Goal: Task Accomplishment & Management: Use online tool/utility

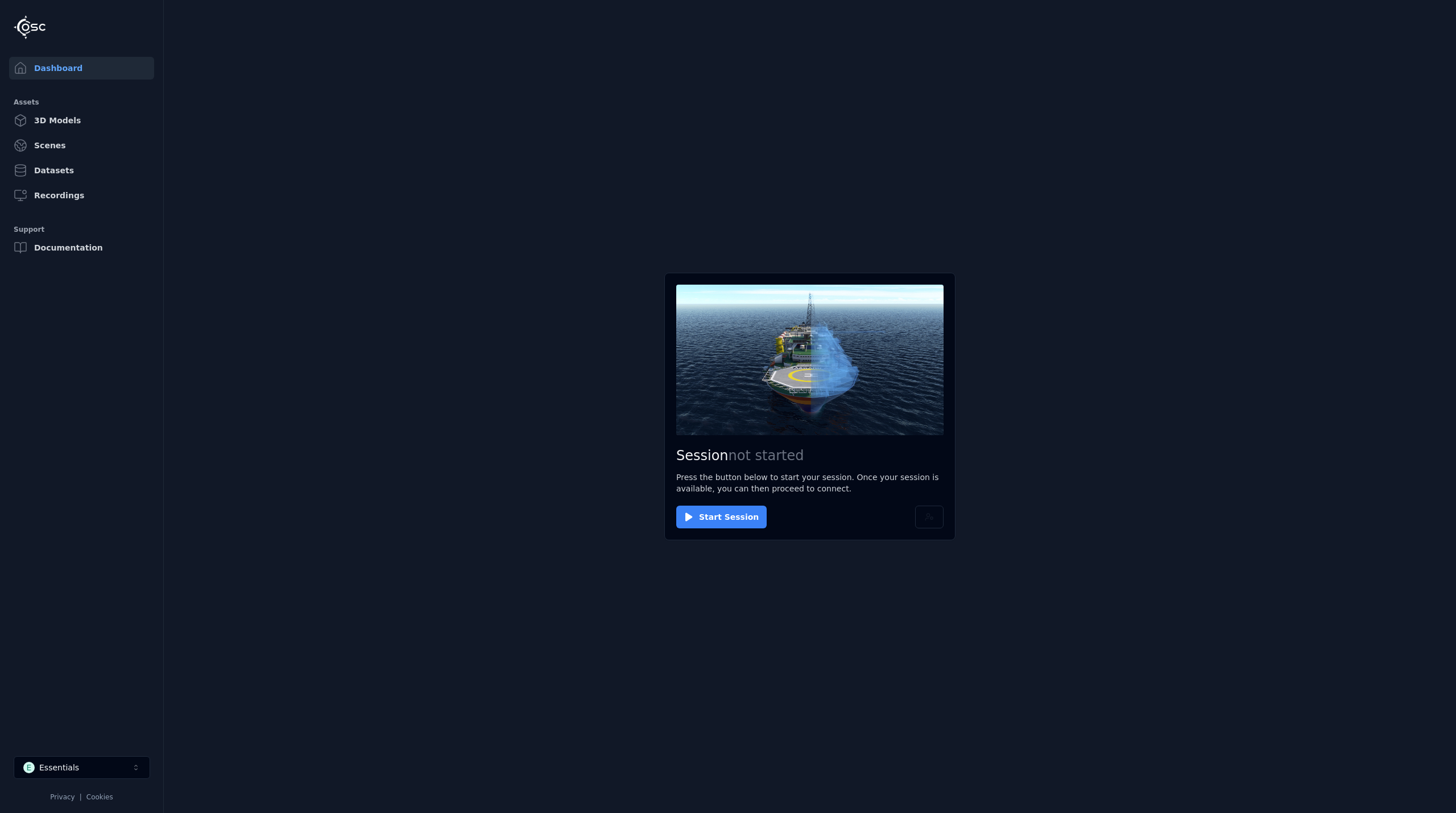
click at [728, 514] on button "Start Session" at bounding box center [721, 517] width 90 height 22
click at [705, 517] on button "Connect" at bounding box center [702, 517] width 52 height 22
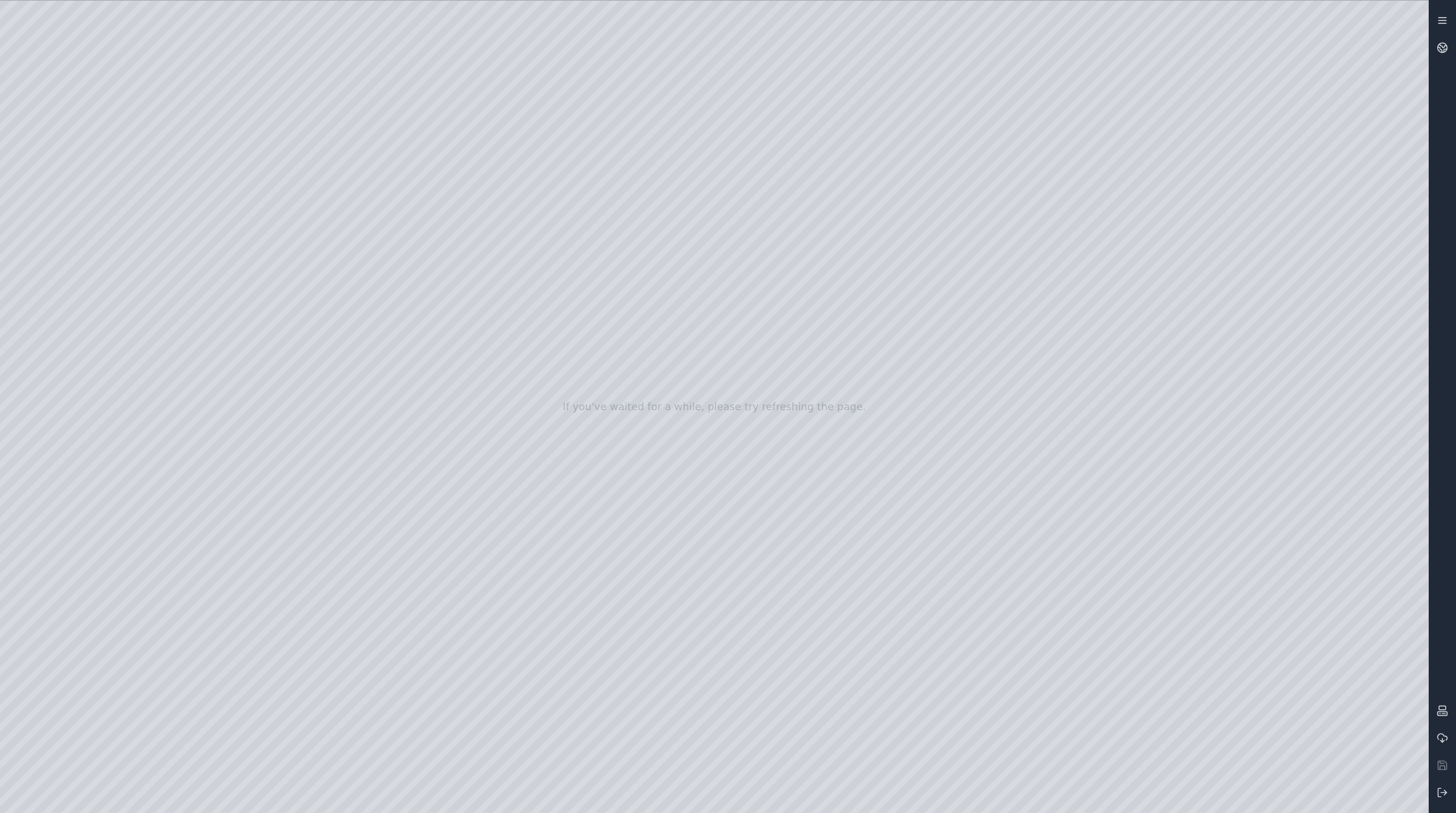
click at [1449, 15] on link at bounding box center [1441, 20] width 27 height 27
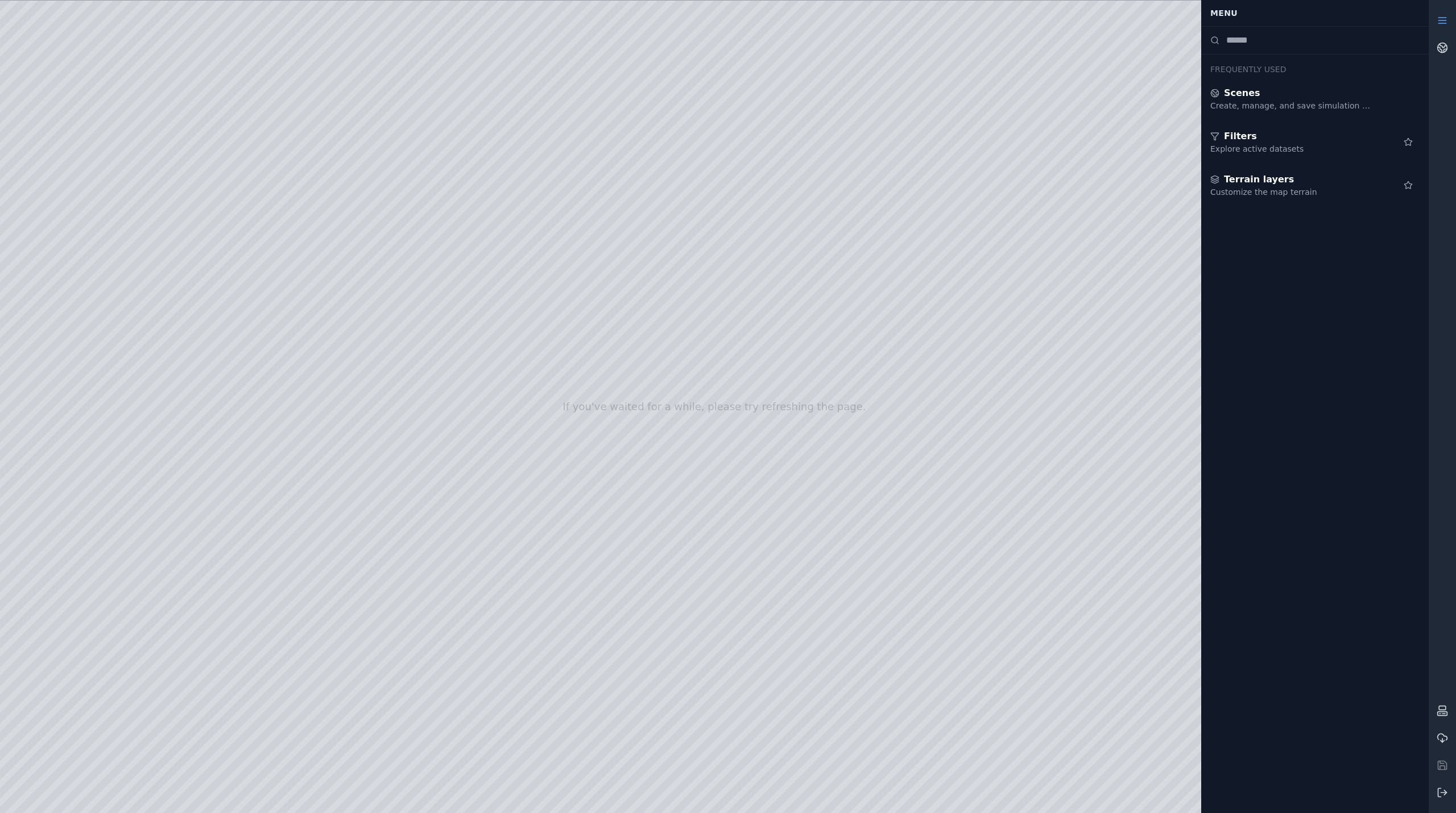
click at [1252, 40] on input at bounding box center [1326, 40] width 200 height 14
type input "****"
click at [1259, 104] on div "Explore active datasets" at bounding box center [1292, 105] width 164 height 11
click at [1438, 793] on icon at bounding box center [1439, 793] width 3 height 8
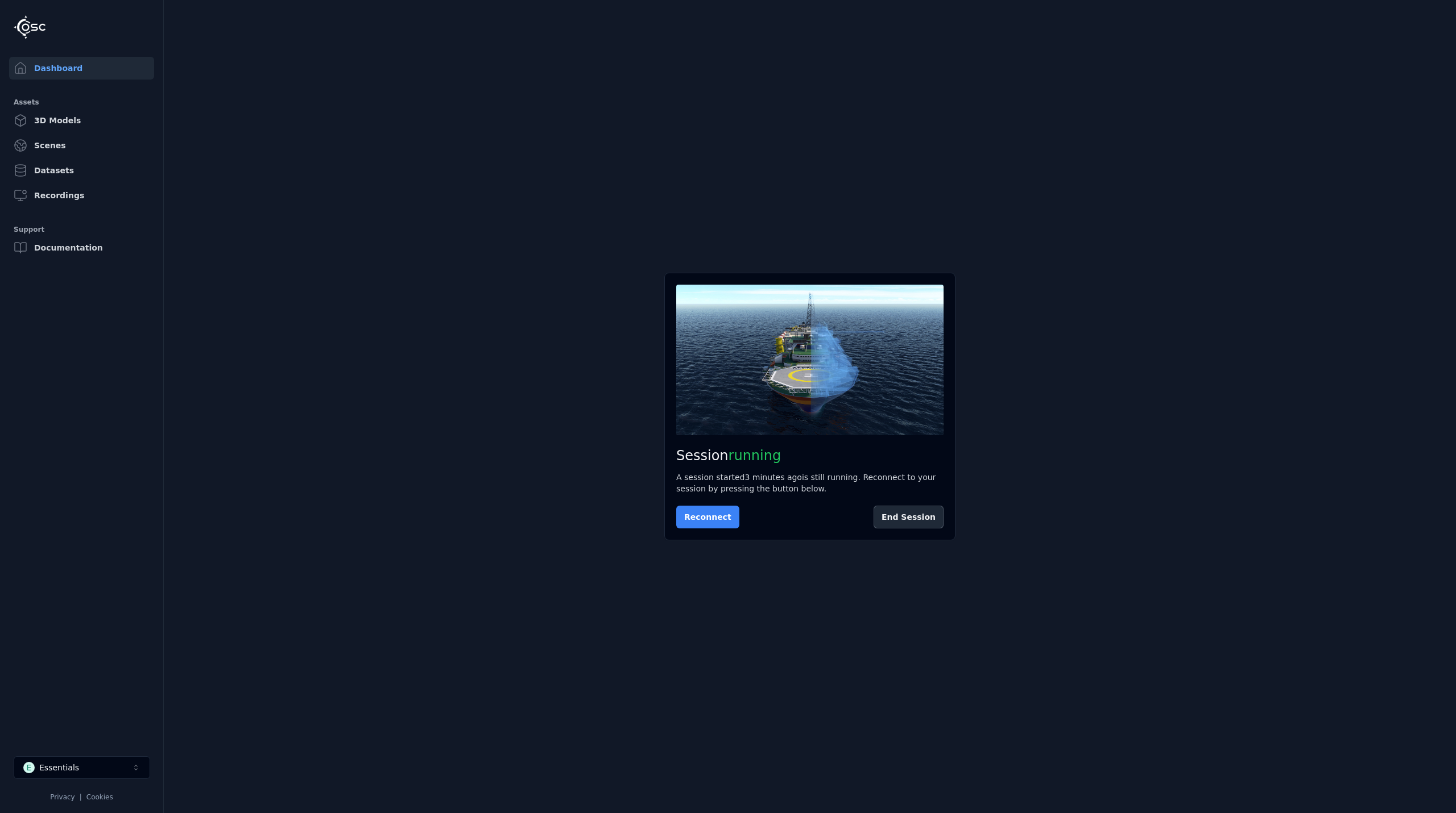
drag, startPoint x: 701, startPoint y: 511, endPoint x: 688, endPoint y: 518, distance: 14.8
click at [688, 518] on button "Reconnect" at bounding box center [708, 517] width 63 height 22
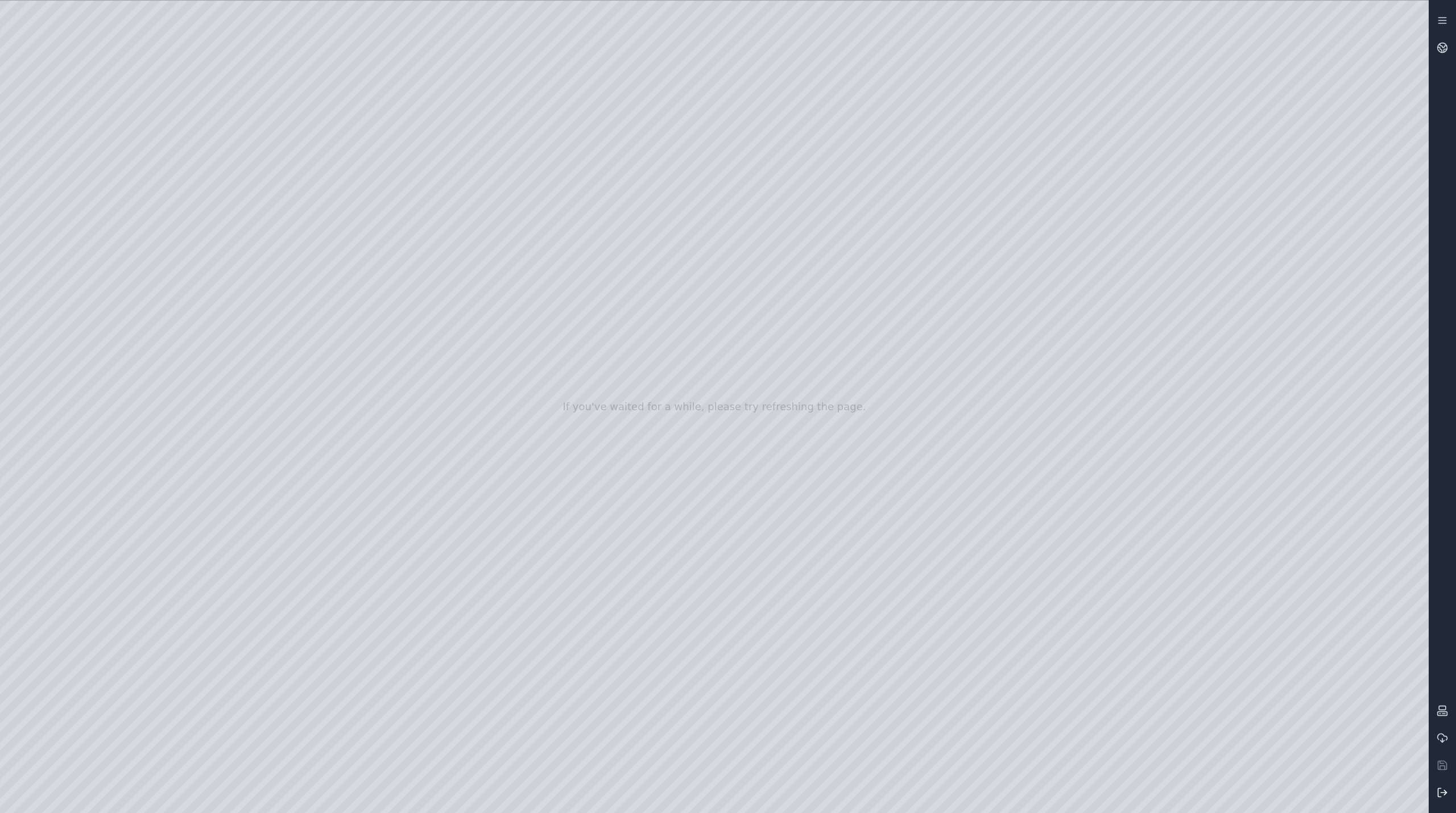
click at [1441, 798] on icon at bounding box center [1442, 793] width 11 height 11
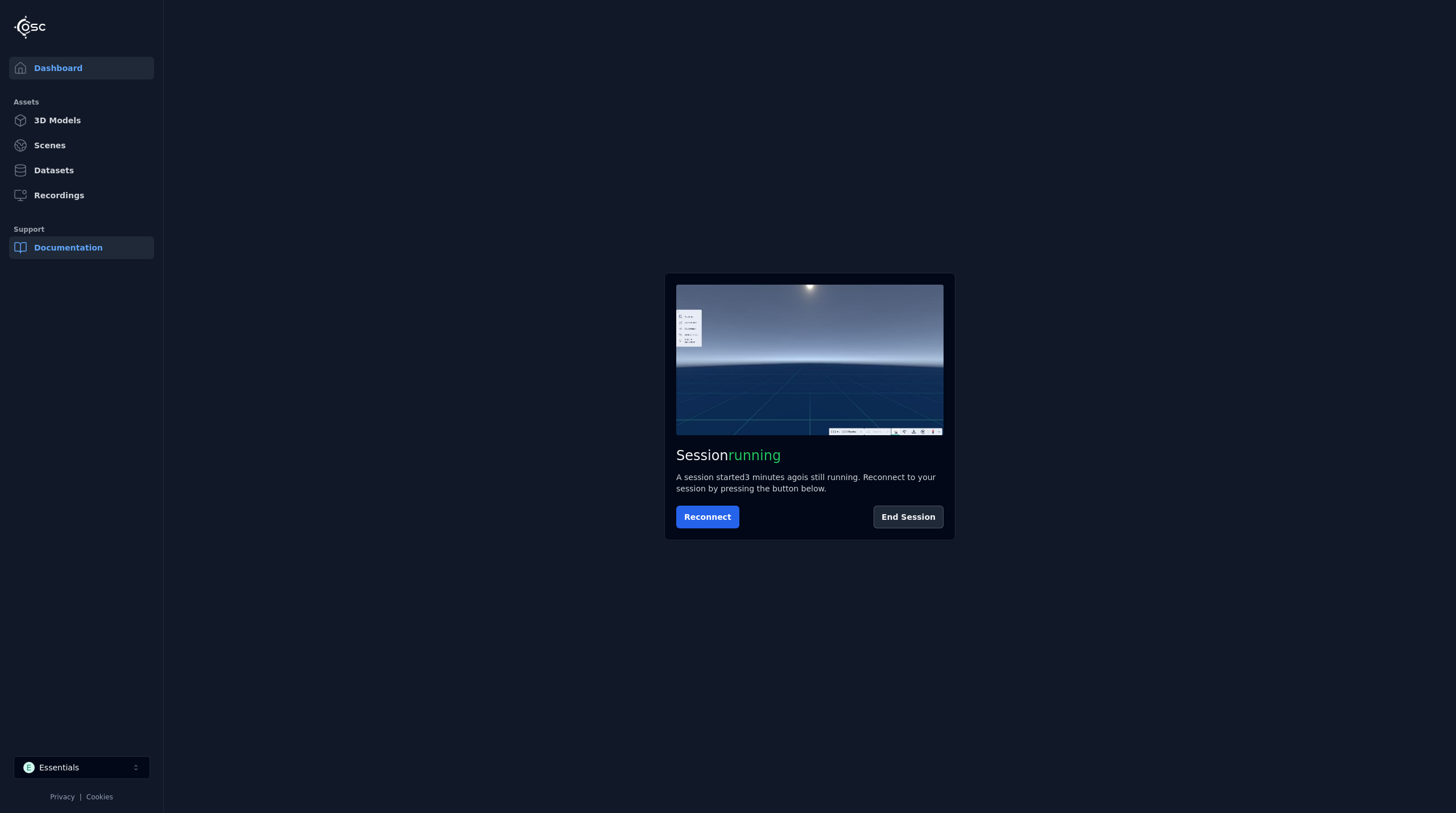
click at [66, 242] on link "Documentation" at bounding box center [82, 248] width 145 height 22
click at [698, 521] on button "Reconnect" at bounding box center [708, 517] width 63 height 22
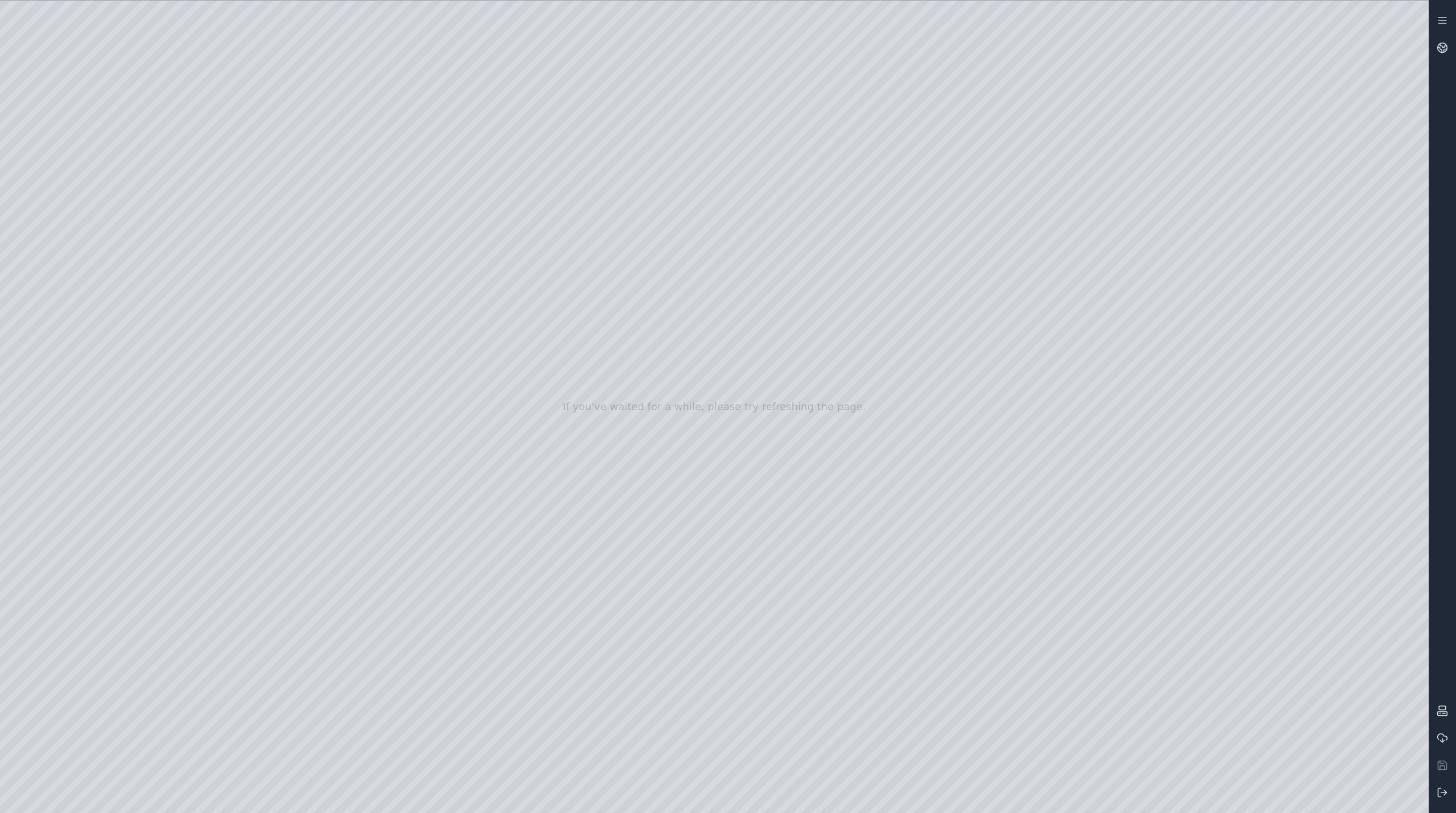
click at [110, 269] on div at bounding box center [714, 407] width 1428 height 813
click at [75, 209] on div at bounding box center [714, 407] width 1428 height 813
click at [73, 176] on div at bounding box center [714, 407] width 1428 height 813
click at [63, 224] on div at bounding box center [714, 407] width 1428 height 813
click at [43, 204] on div at bounding box center [714, 407] width 1428 height 813
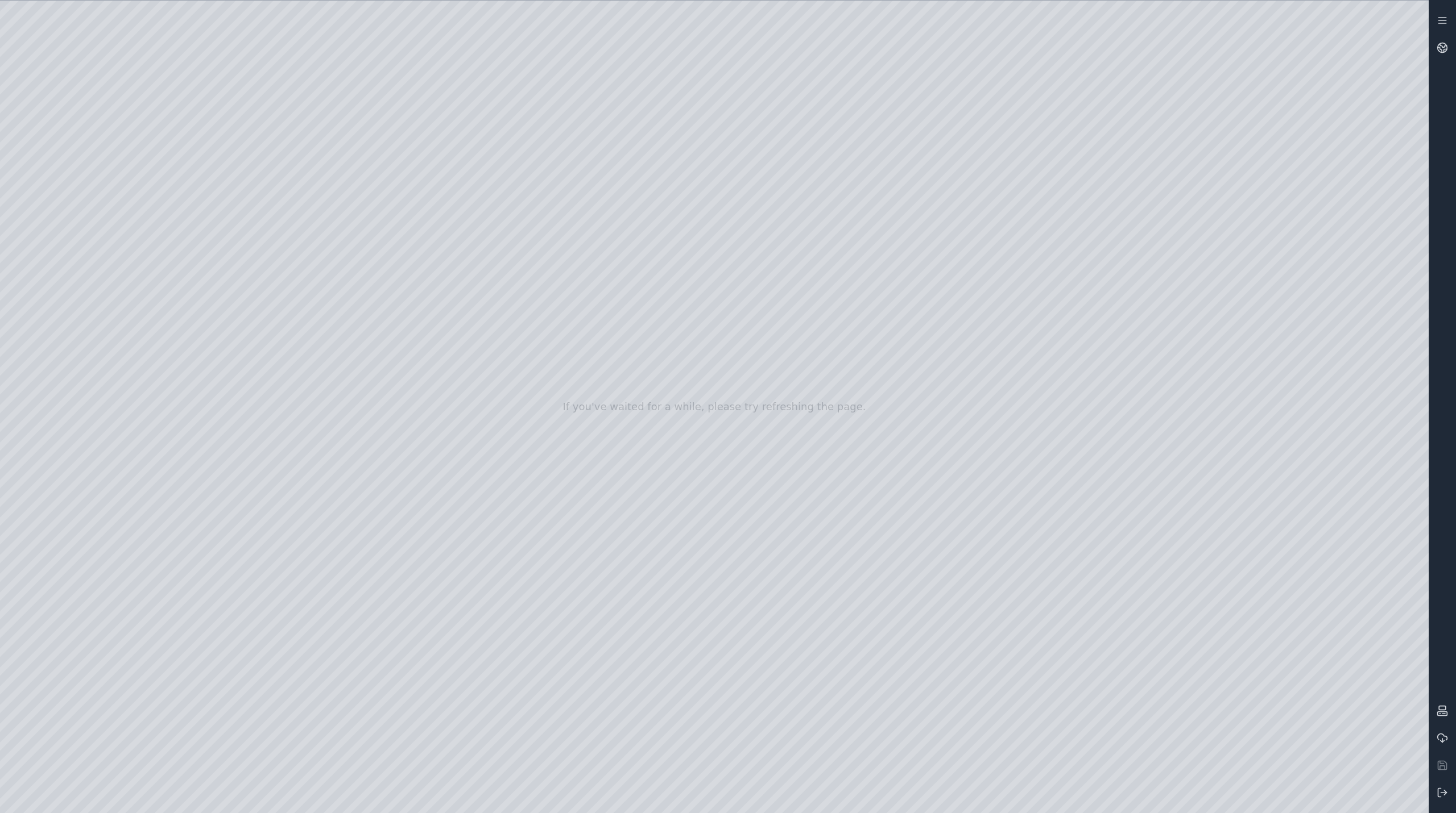
click at [351, 92] on div at bounding box center [714, 407] width 1428 height 813
click at [359, 96] on div at bounding box center [714, 407] width 1428 height 813
click at [281, 150] on div at bounding box center [714, 407] width 1428 height 813
click at [359, 89] on div at bounding box center [714, 407] width 1428 height 813
click at [110, 173] on div at bounding box center [714, 407] width 1428 height 813
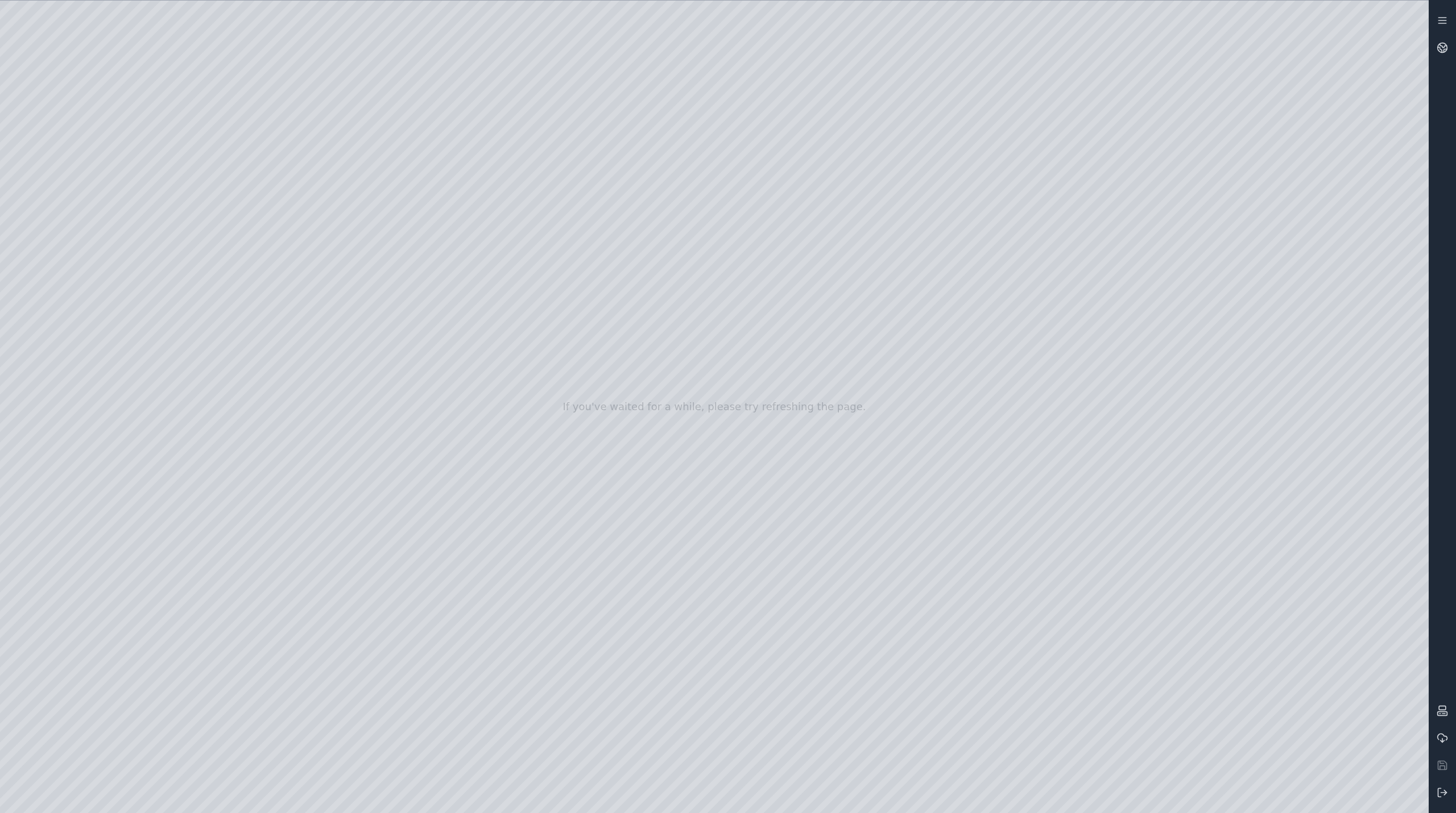
click at [110, 173] on div at bounding box center [714, 407] width 1428 height 813
click at [160, 57] on div at bounding box center [714, 407] width 1428 height 813
click at [88, 210] on div at bounding box center [714, 407] width 1428 height 813
click at [341, 94] on div at bounding box center [714, 407] width 1428 height 813
click at [1436, 790] on icon at bounding box center [1442, 793] width 11 height 11
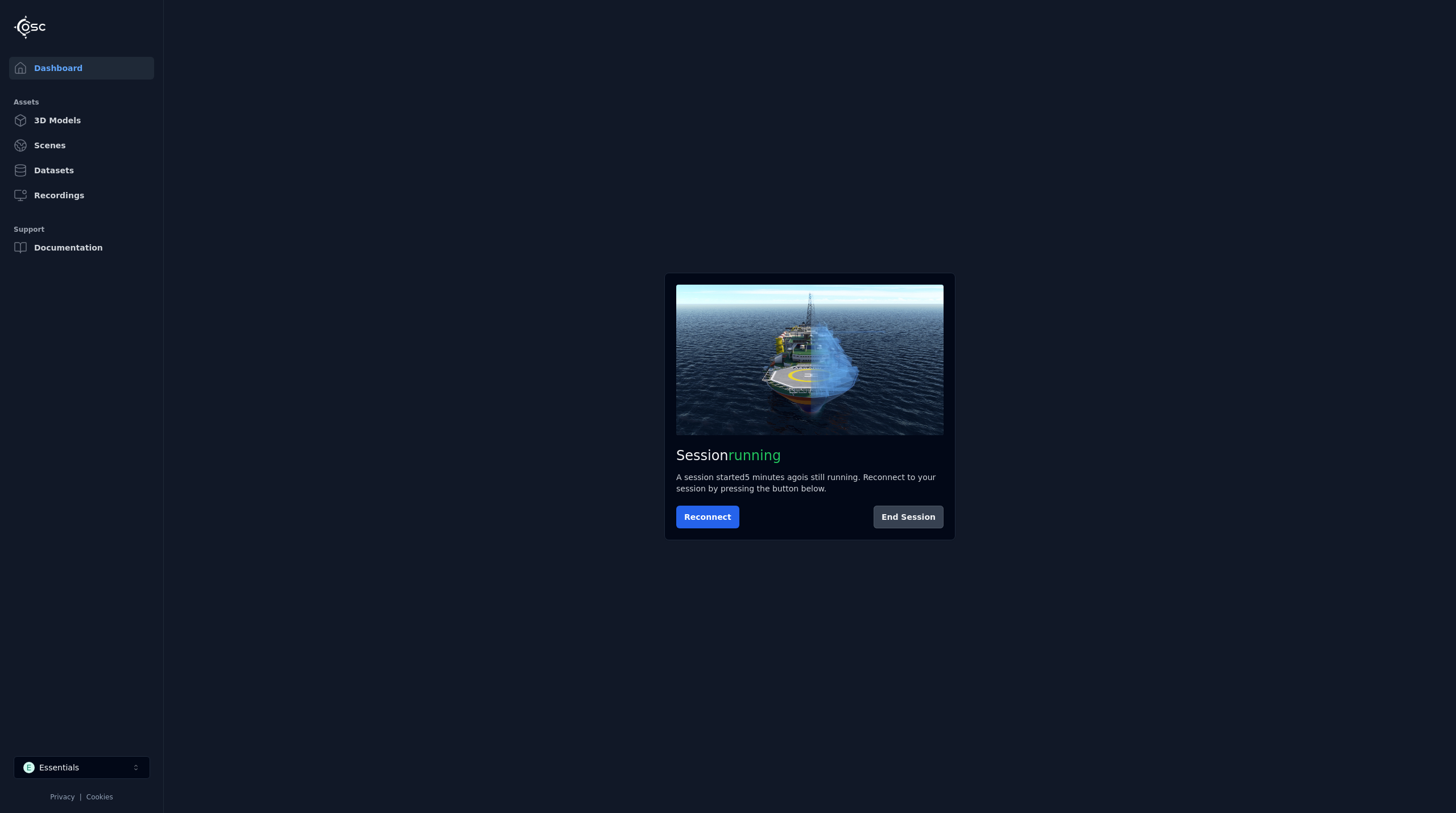
click at [914, 524] on button "End Session" at bounding box center [908, 517] width 70 height 22
click at [735, 515] on button "Start Session" at bounding box center [721, 517] width 90 height 22
click at [701, 513] on button "Connect" at bounding box center [702, 517] width 52 height 22
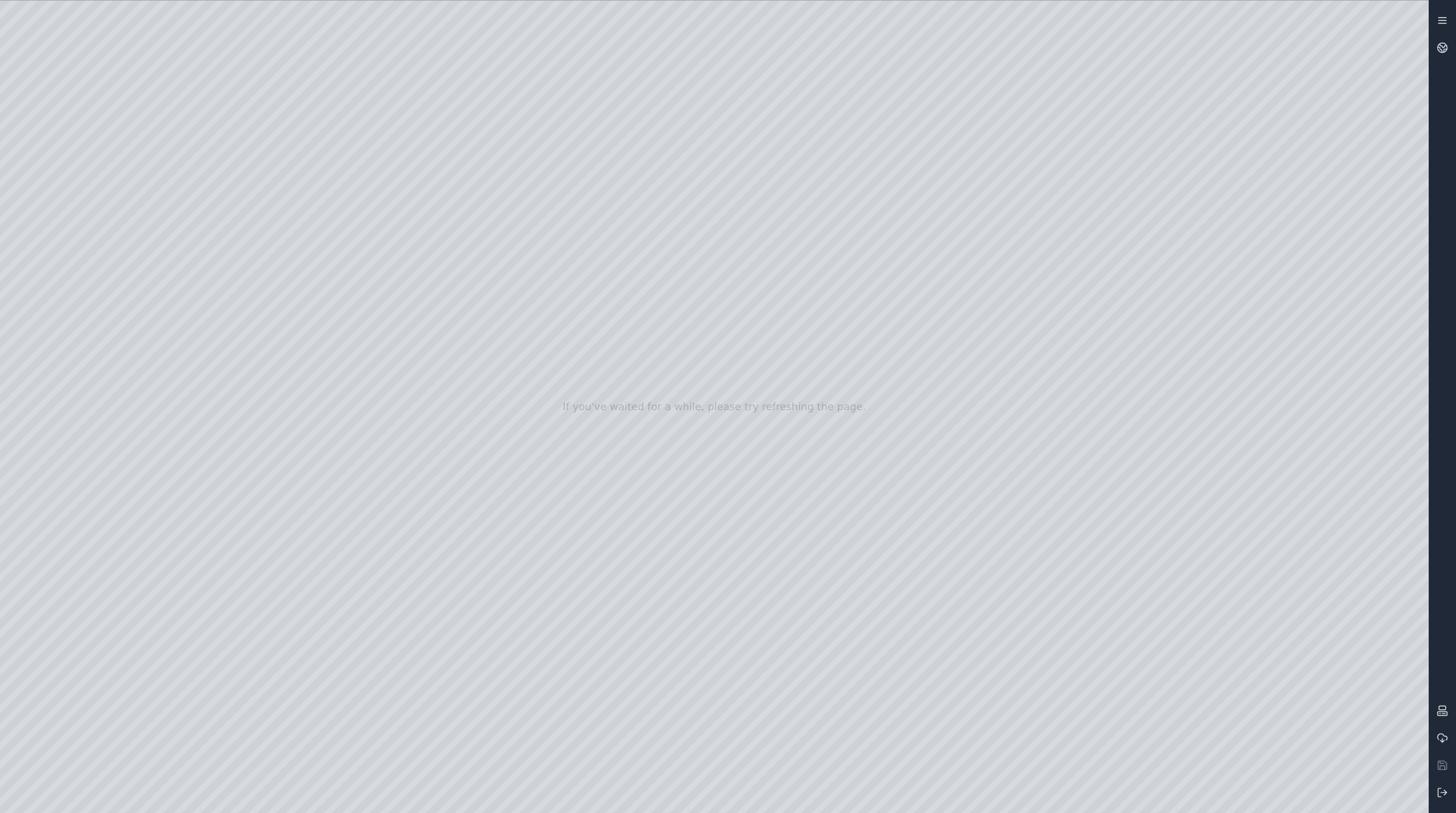
click at [1447, 17] on icon at bounding box center [1442, 20] width 11 height 11
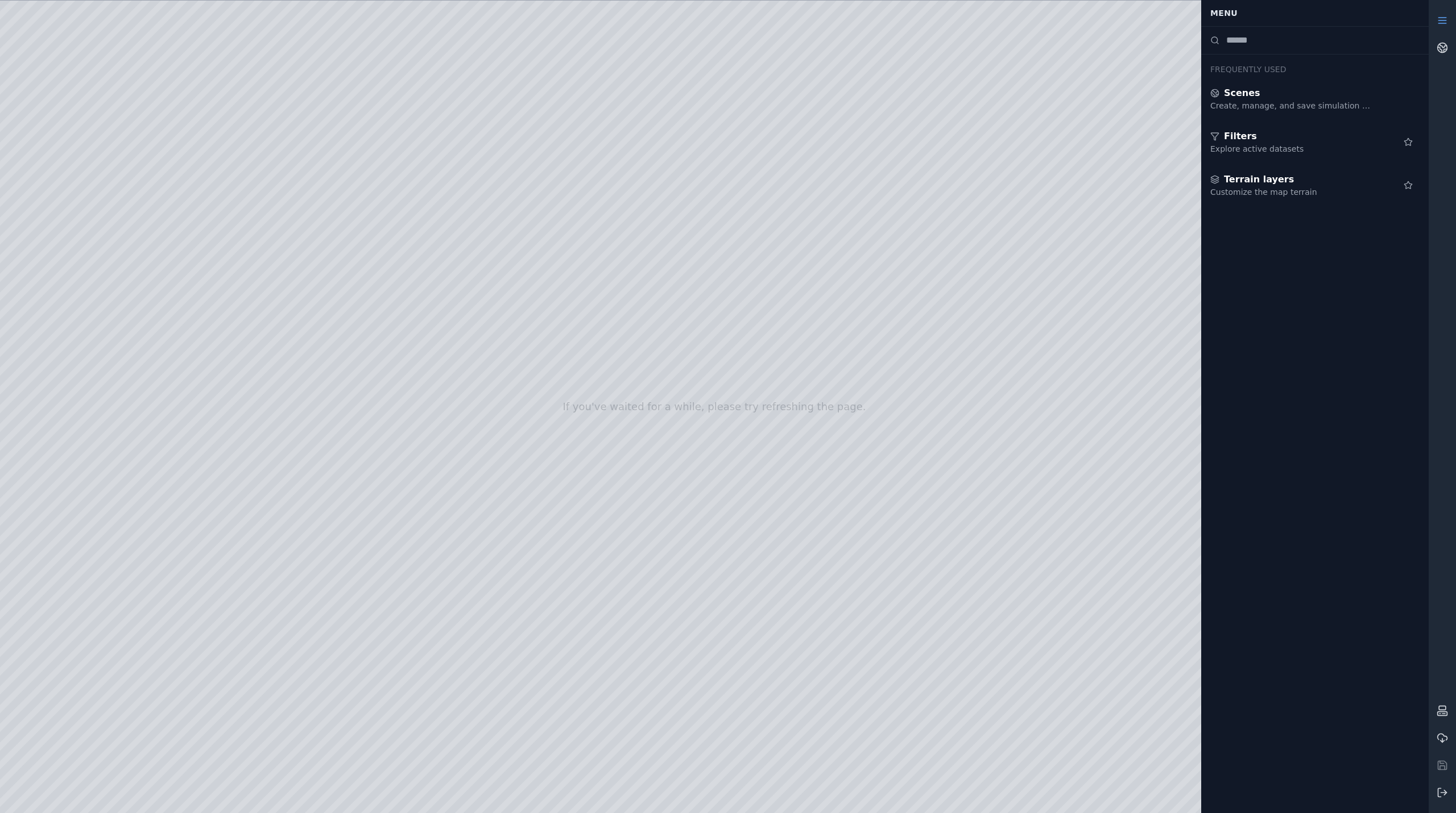
click at [1447, 17] on icon at bounding box center [1442, 20] width 11 height 11
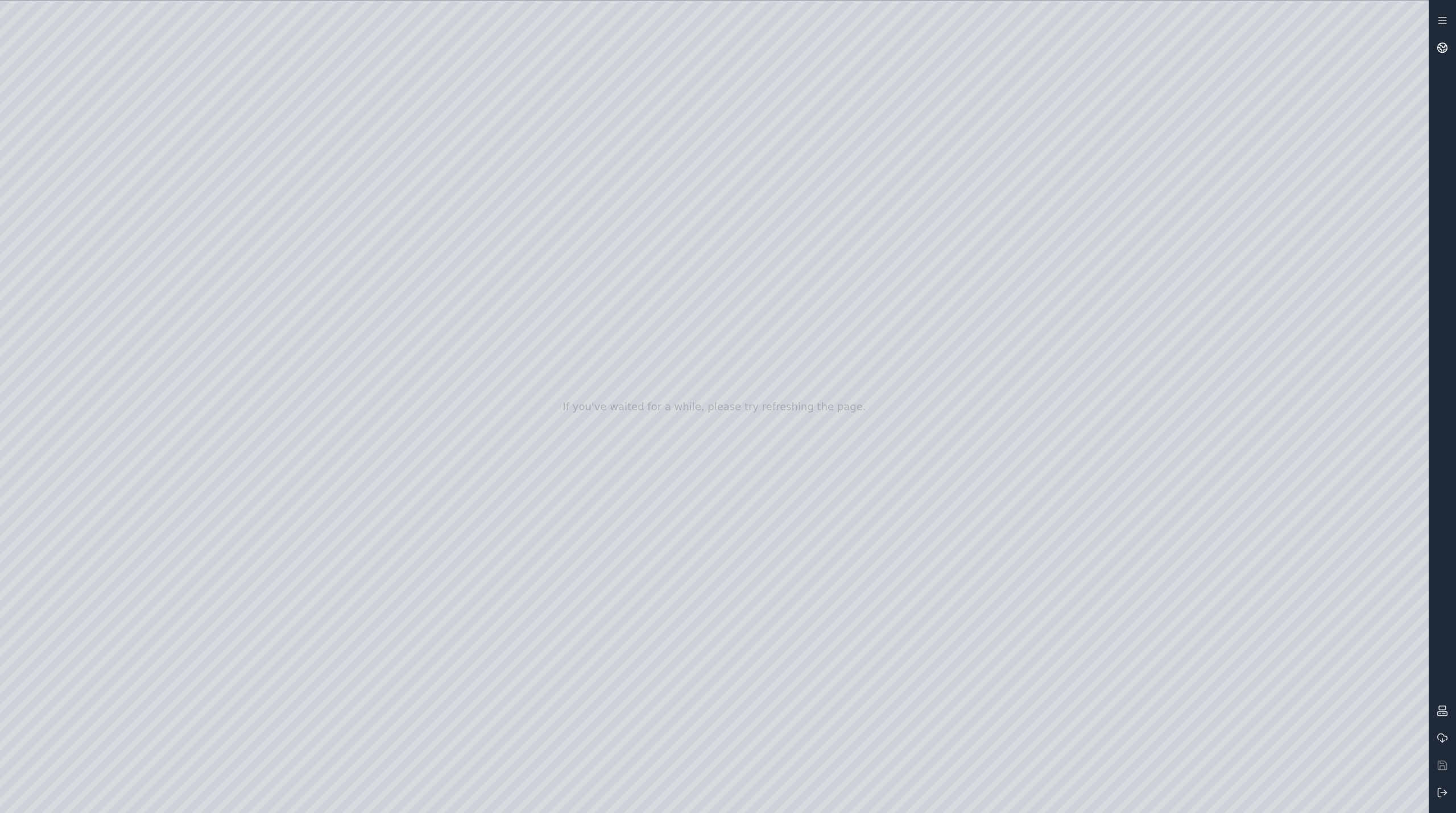
click at [1448, 42] on link at bounding box center [1441, 47] width 27 height 27
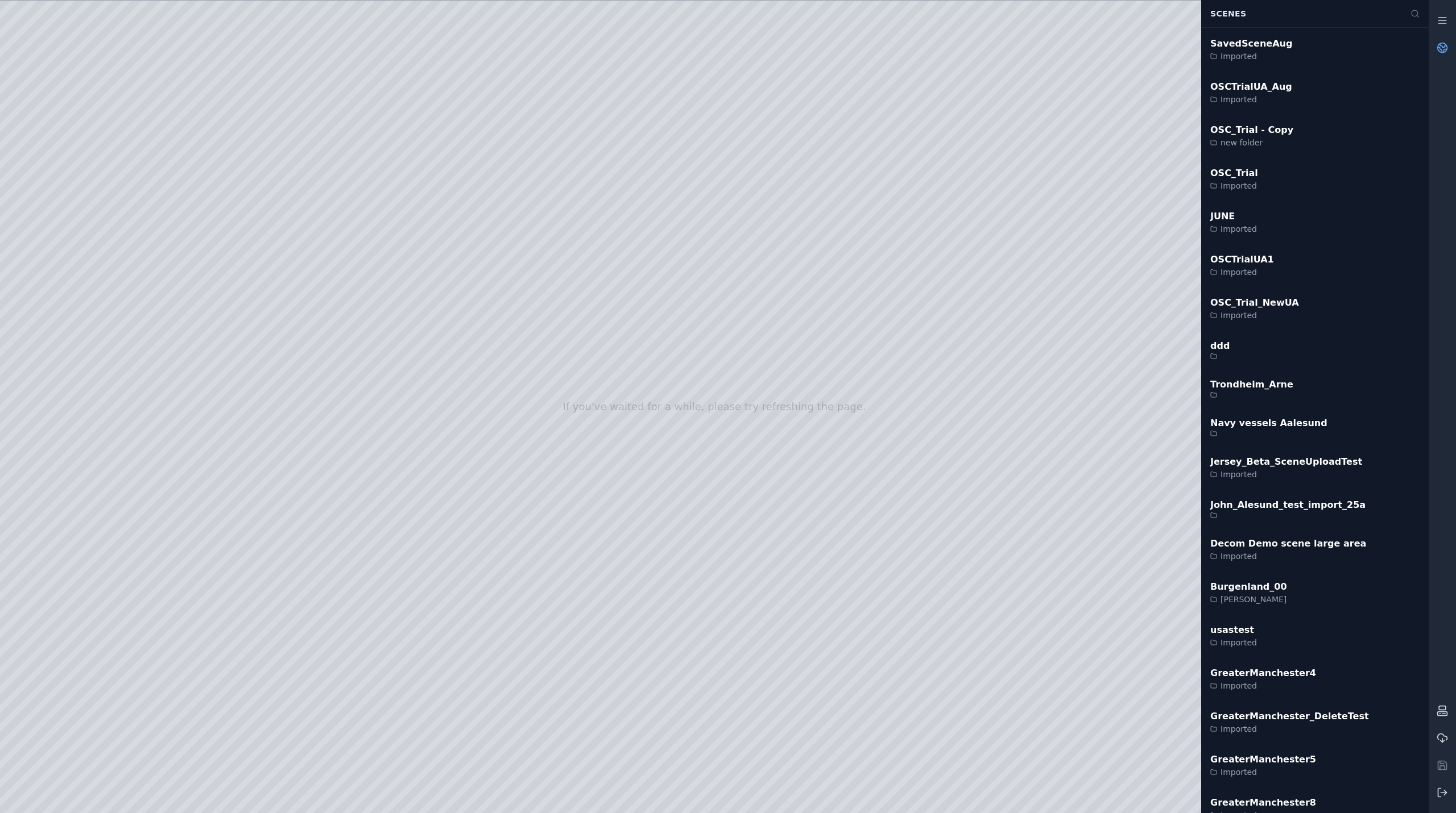
click at [1448, 42] on link at bounding box center [1441, 47] width 27 height 27
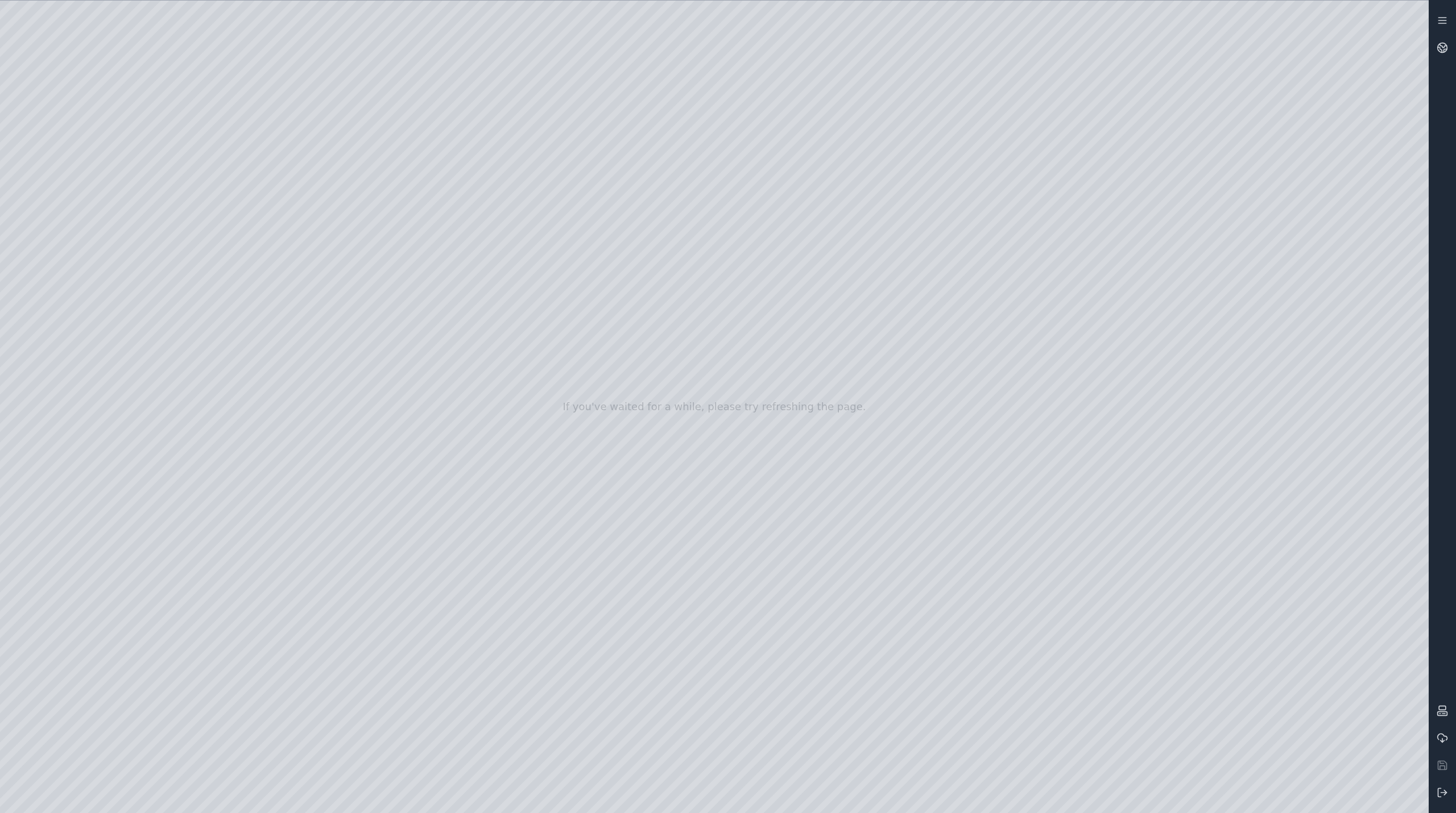
click at [1224, 797] on div at bounding box center [714, 407] width 1428 height 813
drag, startPoint x: 710, startPoint y: 639, endPoint x: 640, endPoint y: 573, distance: 96.2
drag, startPoint x: 627, startPoint y: 418, endPoint x: 905, endPoint y: 548, distance: 306.9
drag, startPoint x: 877, startPoint y: 548, endPoint x: 664, endPoint y: 513, distance: 215.9
click at [1439, 48] on icon at bounding box center [1442, 47] width 11 height 11
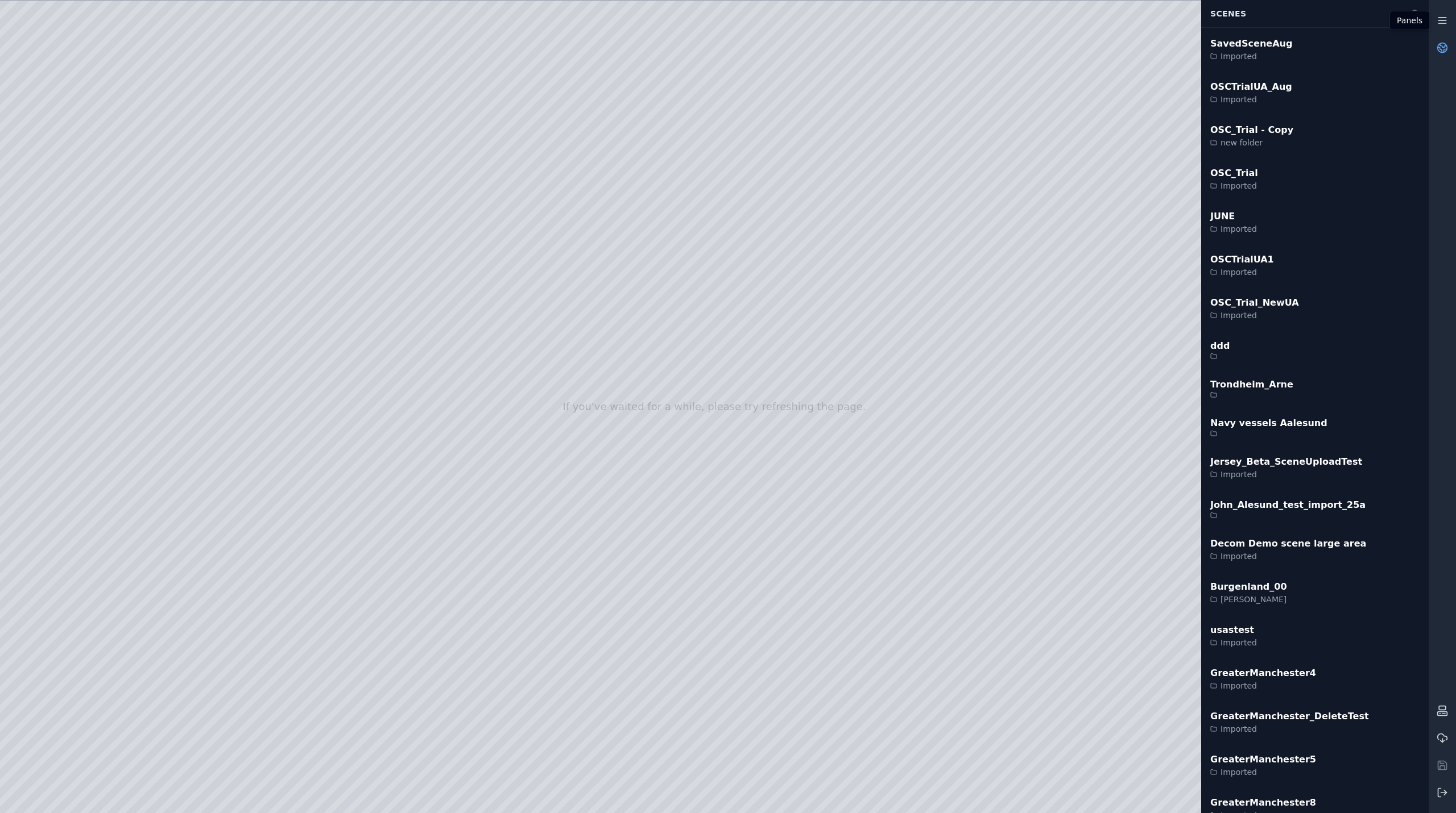
click at [1449, 20] on link at bounding box center [1441, 20] width 27 height 27
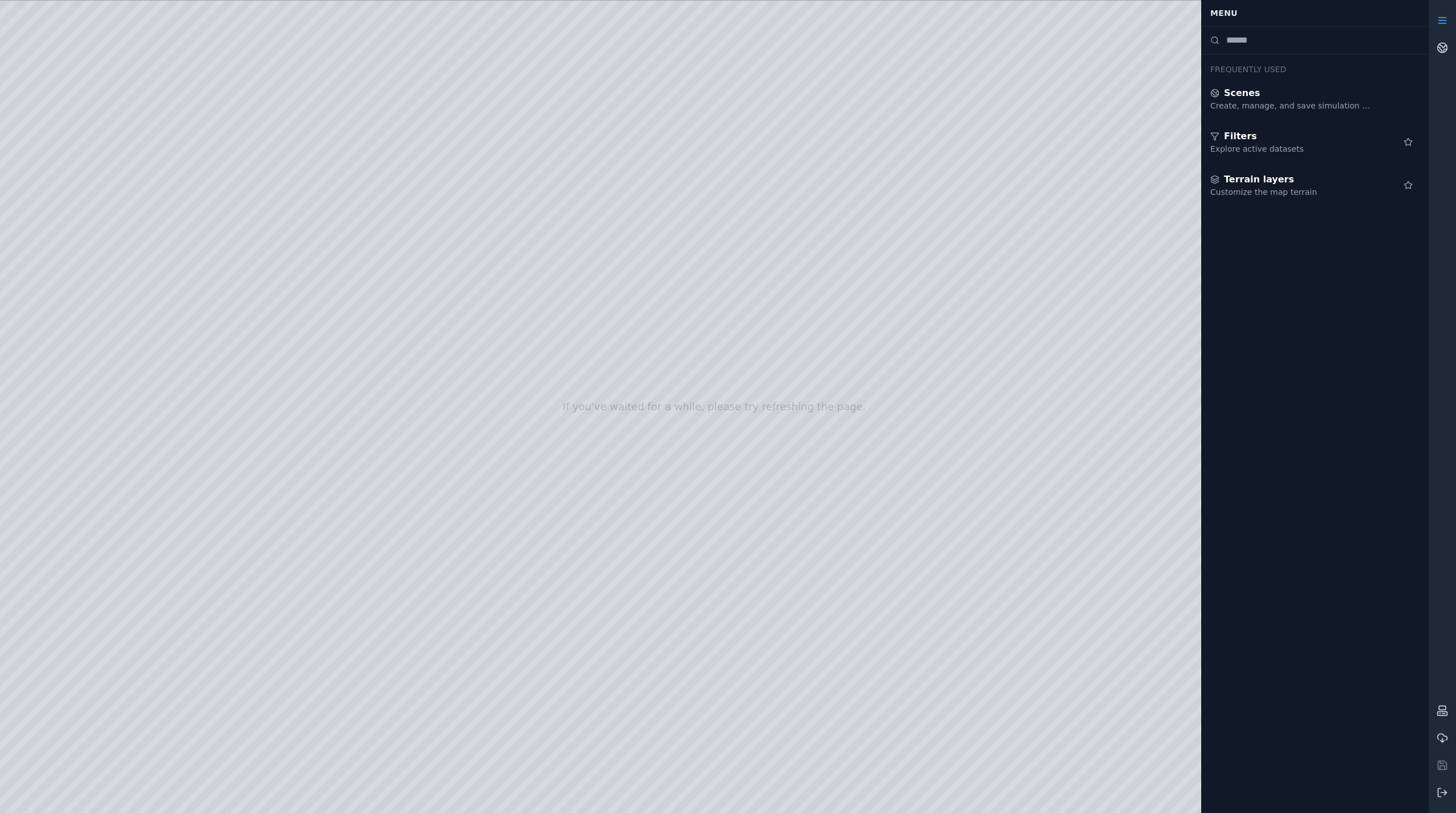
click at [1323, 35] on input at bounding box center [1326, 40] width 200 height 14
type input "*"
click at [50, 205] on div at bounding box center [714, 407] width 1428 height 813
click at [50, 227] on div at bounding box center [714, 407] width 1428 height 813
click at [66, 326] on div at bounding box center [714, 407] width 1428 height 813
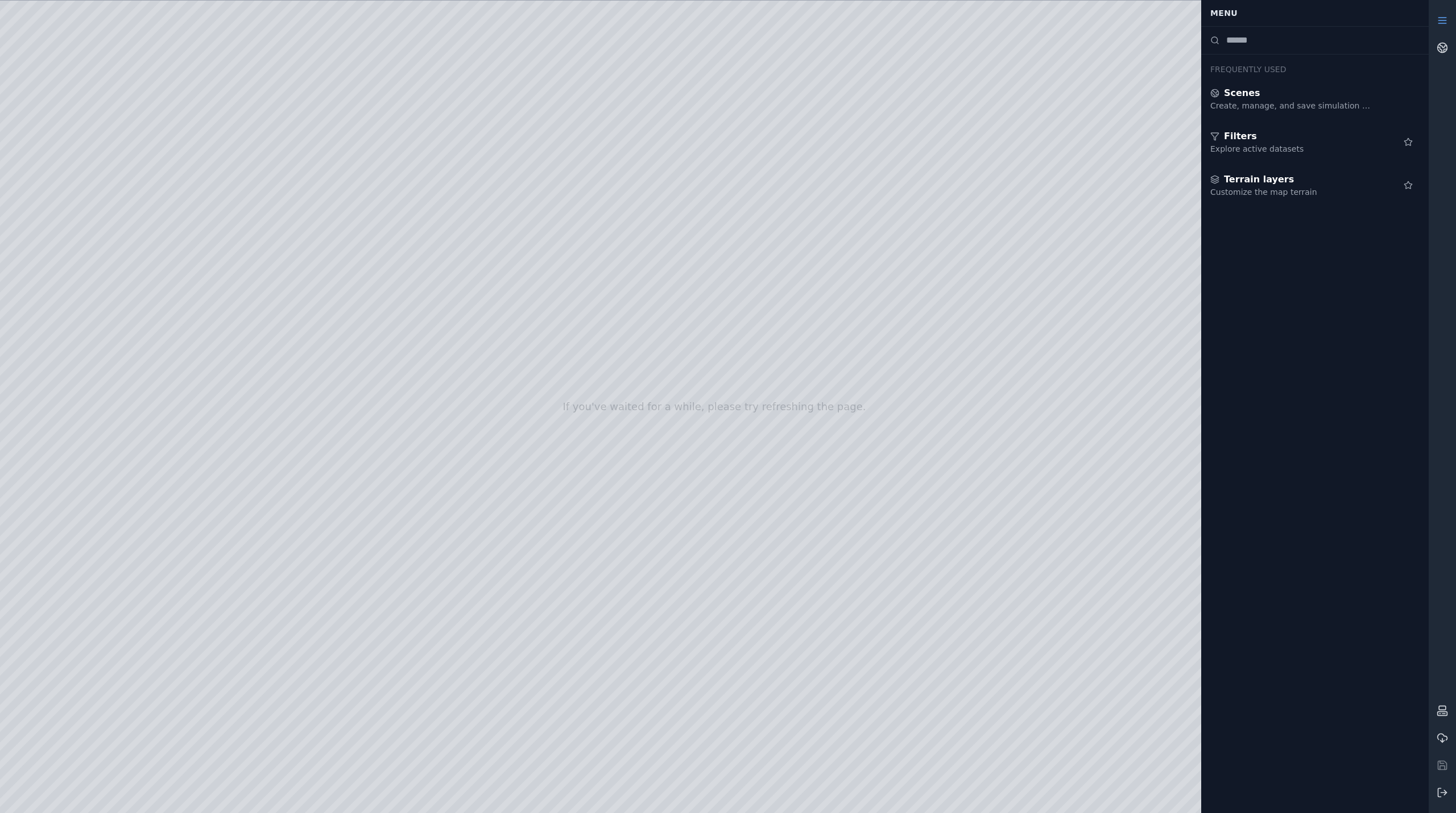
click at [67, 348] on div at bounding box center [714, 407] width 1428 height 813
click at [70, 384] on div at bounding box center [714, 407] width 1428 height 813
click at [66, 504] on div at bounding box center [714, 407] width 1428 height 813
click at [81, 237] on div at bounding box center [714, 407] width 1428 height 813
click at [158, 60] on div at bounding box center [714, 407] width 1428 height 813
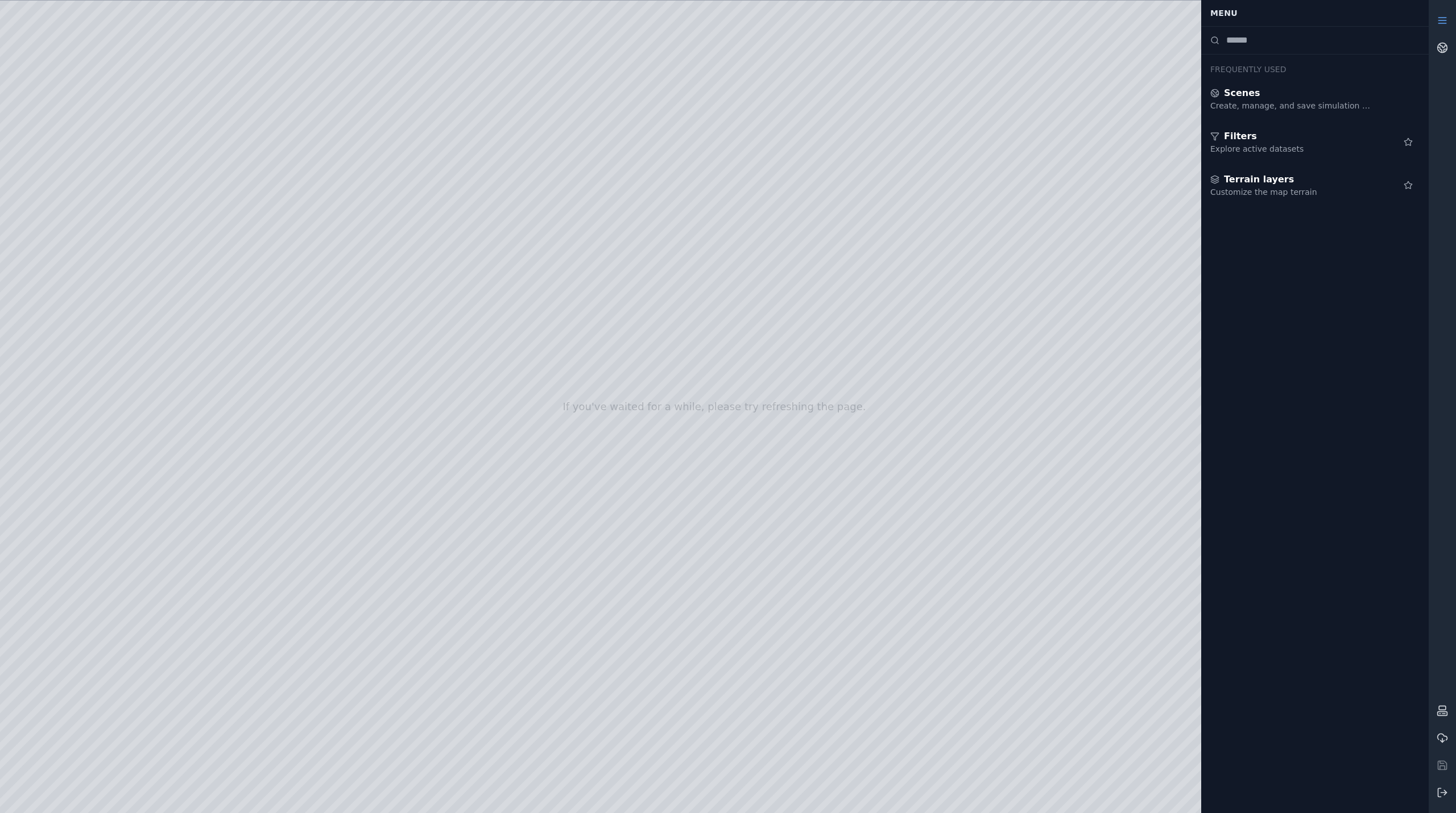
click at [52, 180] on div at bounding box center [714, 407] width 1428 height 813
click at [73, 210] on div at bounding box center [714, 407] width 1428 height 813
click at [356, 94] on div at bounding box center [714, 407] width 1428 height 813
click at [210, 126] on div at bounding box center [714, 407] width 1428 height 813
click at [344, 99] on div at bounding box center [714, 407] width 1428 height 813
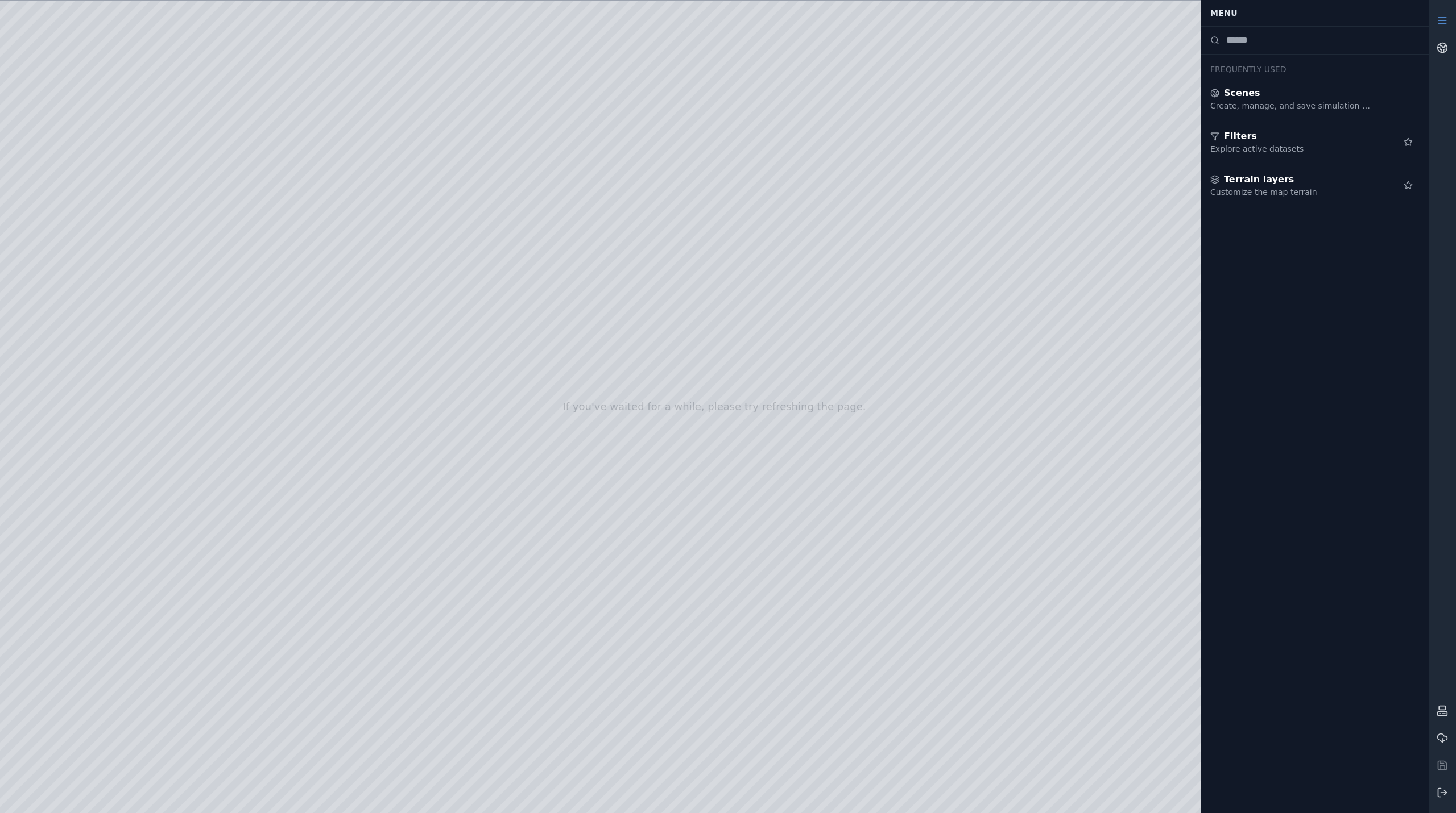
click at [344, 99] on div at bounding box center [714, 407] width 1428 height 813
click at [348, 99] on div at bounding box center [714, 407] width 1428 height 813
click at [350, 108] on div at bounding box center [714, 407] width 1428 height 813
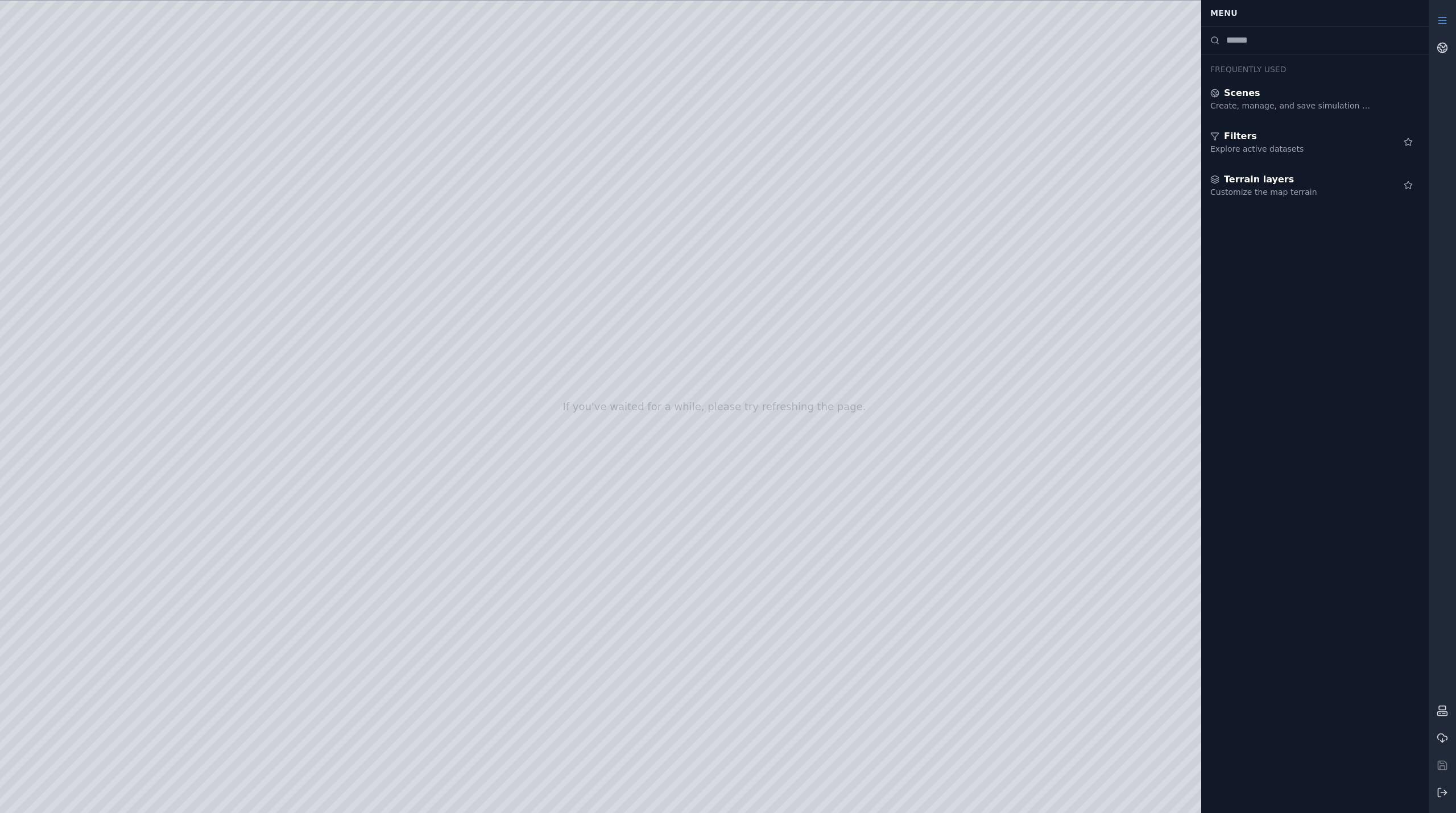
click at [1444, 21] on icon at bounding box center [1442, 20] width 11 height 11
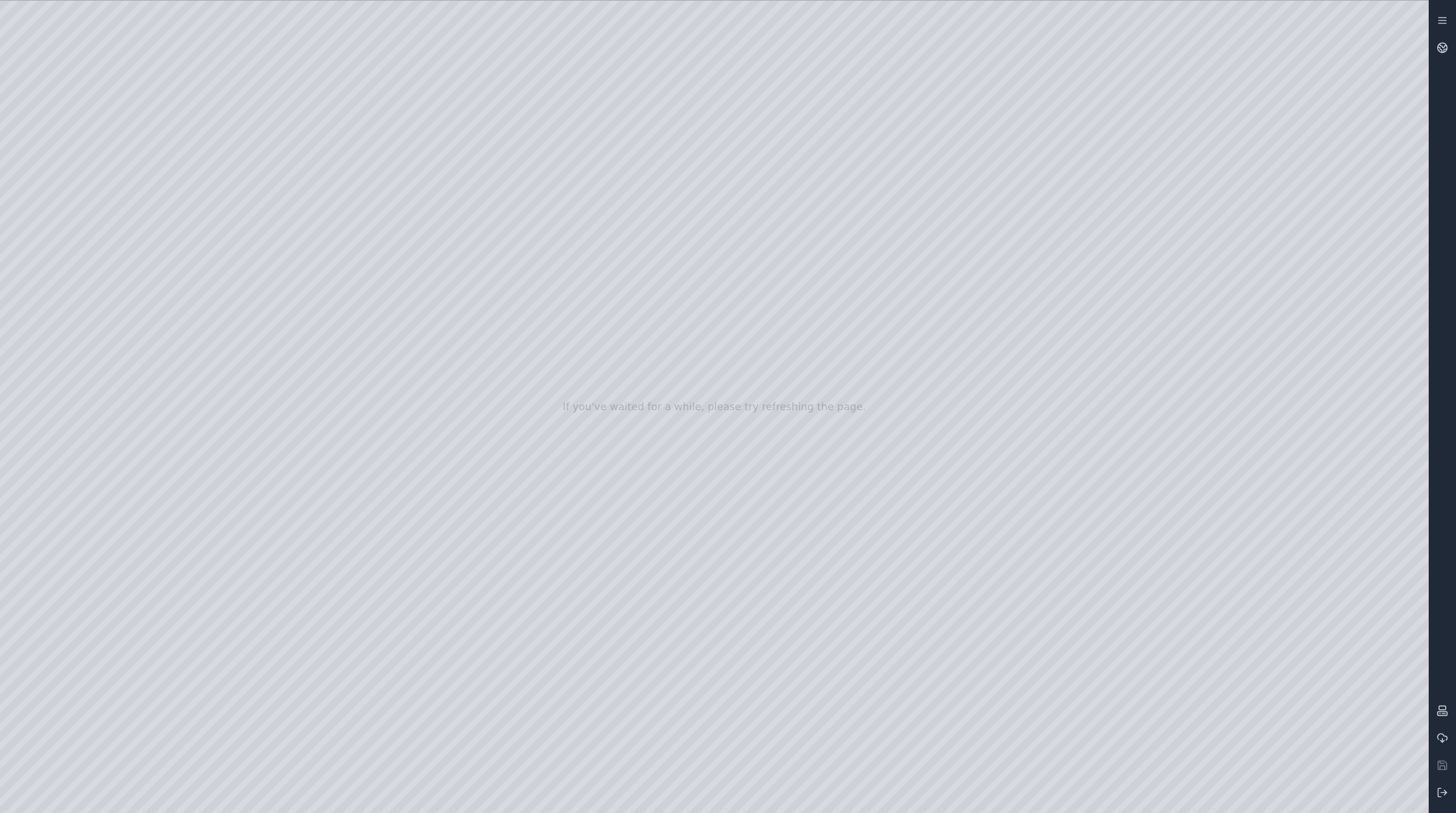
drag, startPoint x: 296, startPoint y: 227, endPoint x: 300, endPoint y: 233, distance: 7.2
click at [300, 233] on div at bounding box center [714, 407] width 1428 height 813
click at [81, 227] on div at bounding box center [714, 407] width 1428 height 813
click at [96, 210] on div at bounding box center [714, 407] width 1428 height 813
click at [348, 92] on div at bounding box center [714, 407] width 1428 height 813
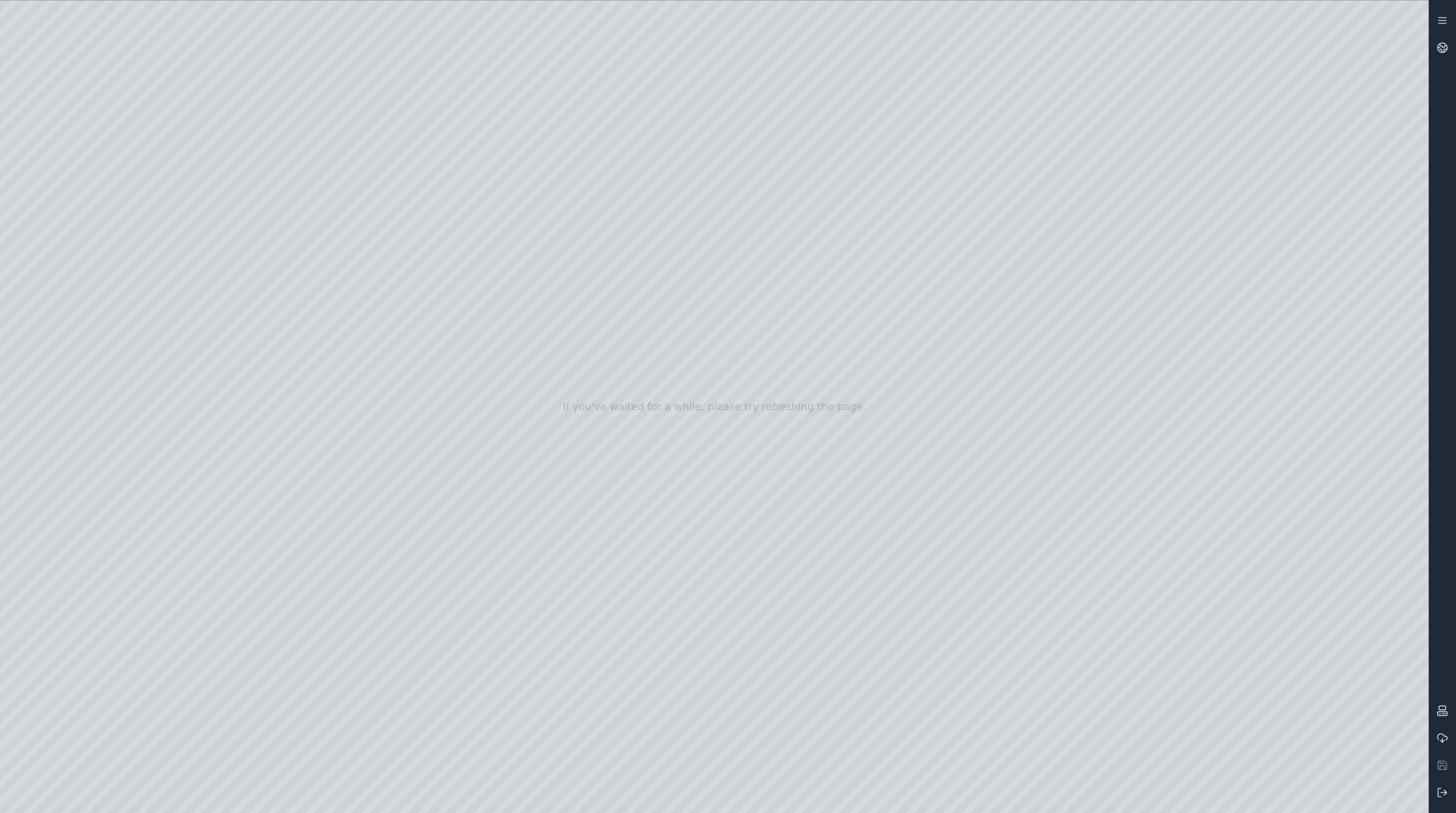
click at [348, 92] on div at bounding box center [714, 407] width 1428 height 813
click at [1441, 794] on icon at bounding box center [1442, 793] width 11 height 11
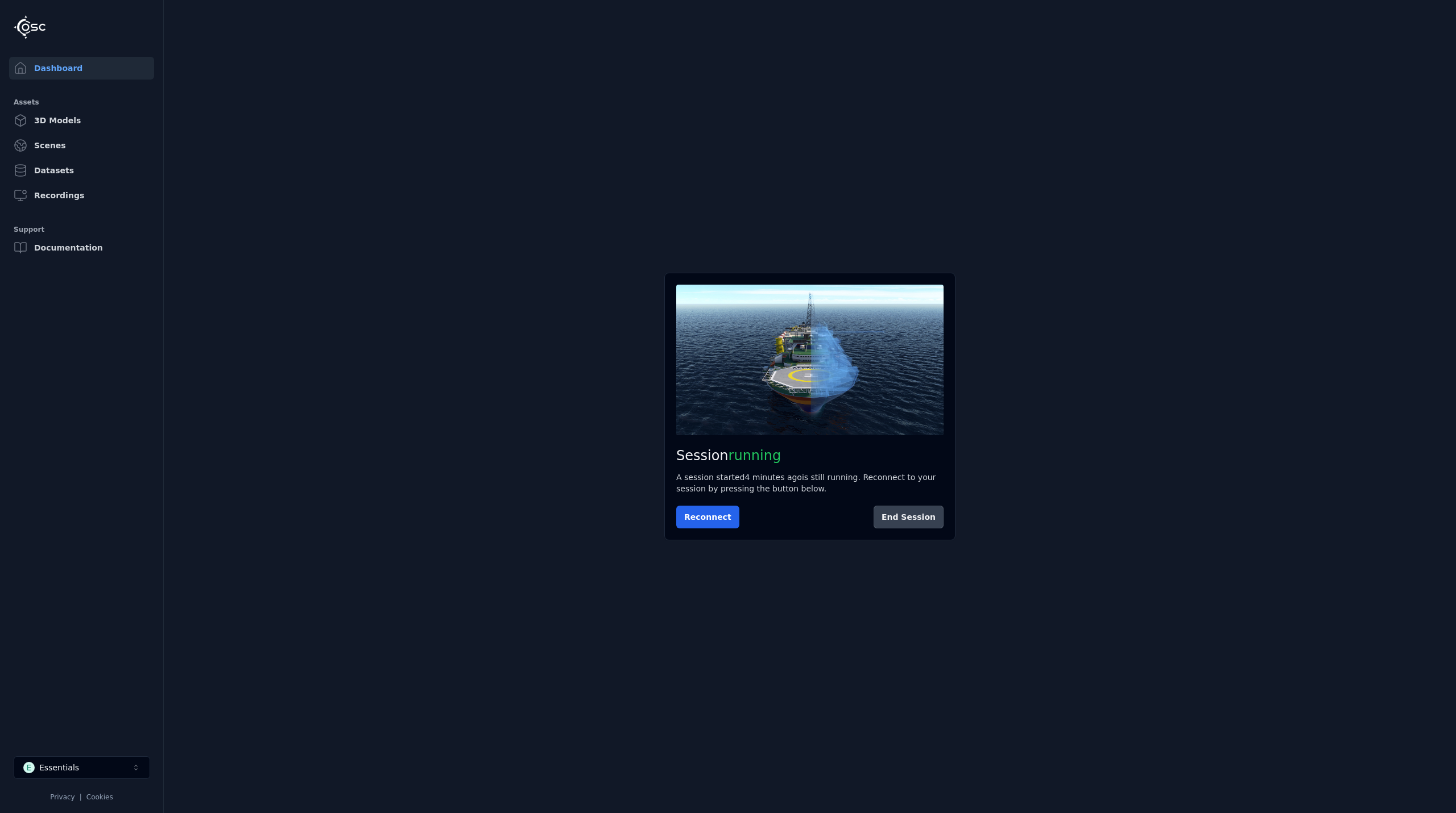
click at [897, 506] on button "End Session" at bounding box center [908, 517] width 70 height 22
click at [354, 480] on main "Session not started Press the button below to start your session. Once your ses…" at bounding box center [810, 406] width 1292 height 813
